Goal: Find specific page/section: Find specific page/section

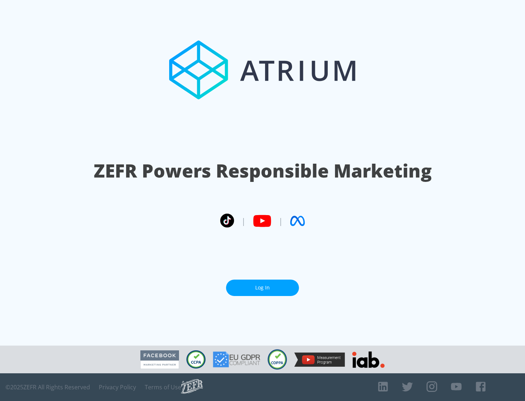
click at [263, 288] on link "Log In" at bounding box center [262, 288] width 73 height 16
